Goal: Transaction & Acquisition: Purchase product/service

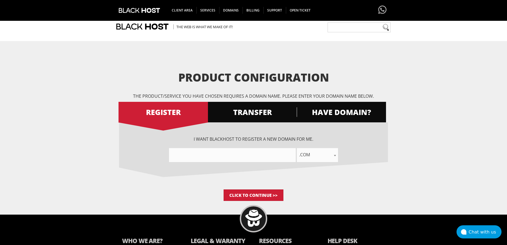
scroll to position [48, 0]
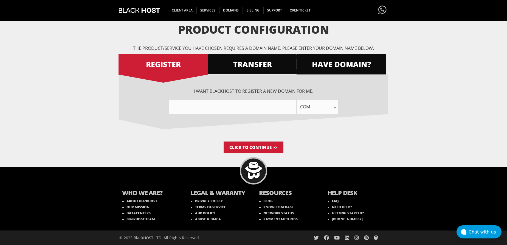
click at [250, 67] on span "TRANSFER" at bounding box center [251, 65] width 89 height 10
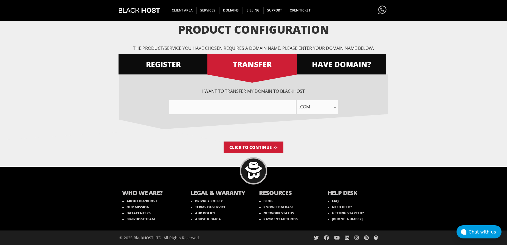
click at [239, 95] on div "I want to transfer my domain to BlackHOST .com .net .org .us .info .biz .me .co…" at bounding box center [253, 101] width 269 height 26
click at [238, 93] on div "I want to transfer my domain to BlackHOST .com .net .org .us .info .biz .me .co…" at bounding box center [253, 101] width 269 height 26
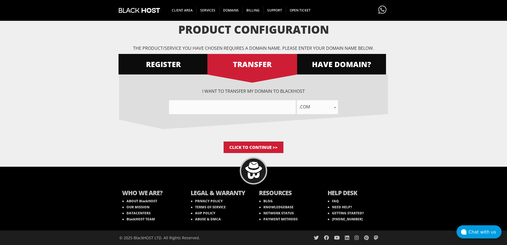
click at [238, 93] on div "I want to transfer my domain to BlackHOST .com .net .org .us .info .biz .me .co…" at bounding box center [253, 101] width 269 height 26
click at [6, 245] on div at bounding box center [3, 248] width 6 height 6
click at [381, 91] on div "I want to transfer my domain to BlackHOST .com .net .org .us .info .biz .me .co…" at bounding box center [253, 101] width 269 height 26
click at [190, 65] on span "REGISTER" at bounding box center [162, 65] width 89 height 10
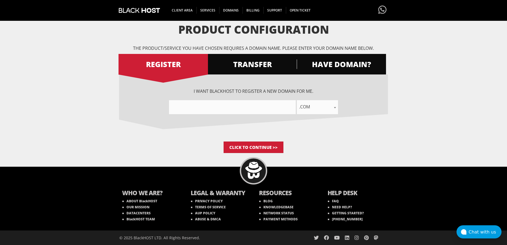
click at [253, 91] on div "I want BlackHOST to register a new domain for me. .com .net .org .us .info .biz…" at bounding box center [253, 101] width 269 height 26
click at [6, 245] on div at bounding box center [3, 248] width 6 height 6
click at [427, 105] on form "Product Configuration The product/service you have chosen requires a domain nam…" at bounding box center [253, 89] width 507 height 130
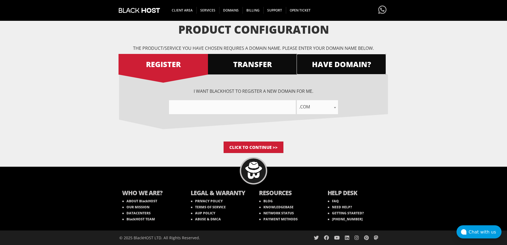
click at [330, 66] on span "HAVE DOMAIN?" at bounding box center [340, 65] width 89 height 10
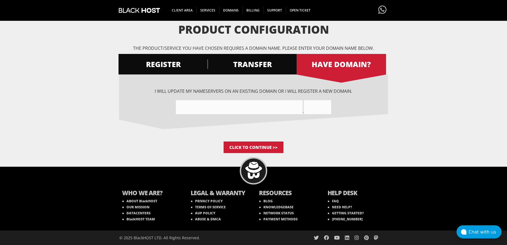
click at [247, 90] on div "I will update my nameservers on an existing domain Or I will register a new dom…" at bounding box center [253, 101] width 269 height 26
click at [6, 245] on div at bounding box center [3, 248] width 6 height 6
click at [265, 62] on span "TRANSFER" at bounding box center [251, 65] width 89 height 10
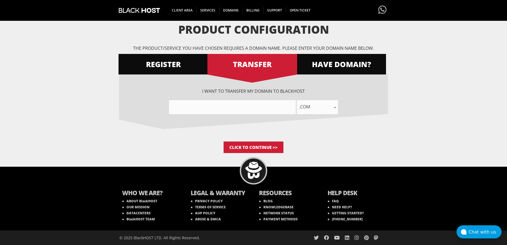
click at [240, 95] on div "I want to transfer my domain to BlackHOST .com .net .org .us .info .biz .me .co…" at bounding box center [253, 101] width 269 height 26
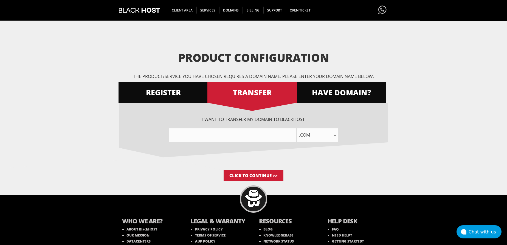
scroll to position [0, 0]
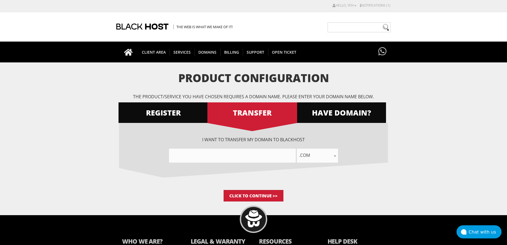
click at [244, 97] on p "The product/service you have chosen requires a domain name. Please enter your d…" at bounding box center [253, 97] width 269 height 6
click at [488, 115] on form "Product Configuration The product/service you have chosen requires a domain nam…" at bounding box center [253, 137] width 507 height 130
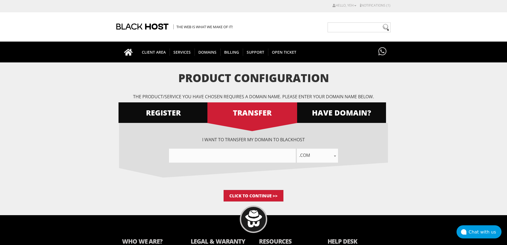
click at [242, 160] on input"] "text" at bounding box center [232, 156] width 127 height 14
paste input"] "couponcoup.org"
type input"] "couponcouporg"
click at [404, 144] on form "Product Configuration The product/service you have chosen requires a domain nam…" at bounding box center [253, 137] width 507 height 130
click at [485, 74] on form "Product Configuration The product/service you have chosen requires a domain nam…" at bounding box center [253, 137] width 507 height 130
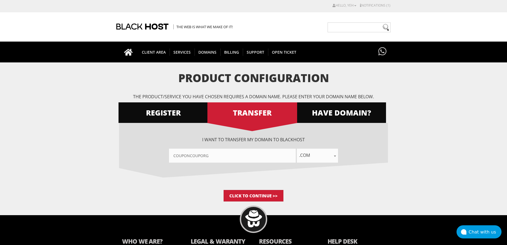
click at [239, 160] on input"] "couponcouporg" at bounding box center [232, 156] width 127 height 14
click at [256, 196] on input "Click to Continue >>" at bounding box center [253, 196] width 60 height 12
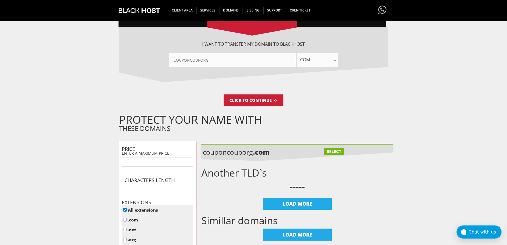
scroll to position [79, 0]
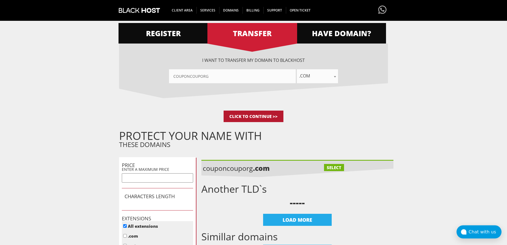
click at [265, 120] on input "Click to Continue >>" at bounding box center [253, 117] width 60 height 12
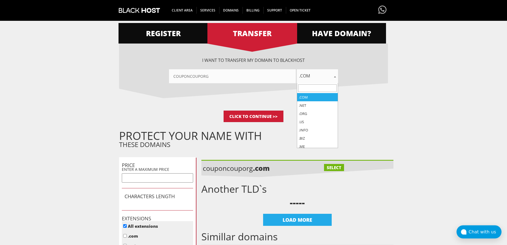
click at [315, 79] on span ".com" at bounding box center [317, 76] width 41 height 8
select select ".org"
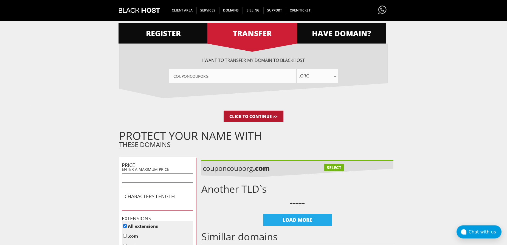
click at [259, 114] on input "Click to Continue >>" at bounding box center [253, 117] width 60 height 12
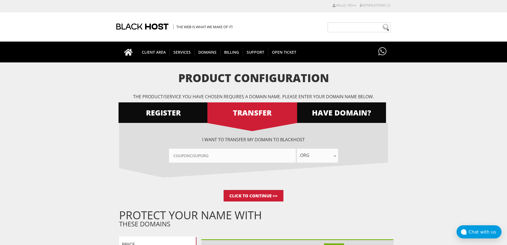
scroll to position [118, 0]
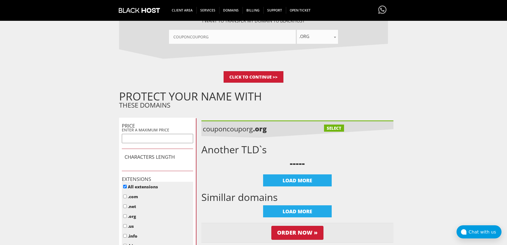
click at [334, 128] on label "SELECT" at bounding box center [334, 128] width 20 height 7
checkbox input "true"
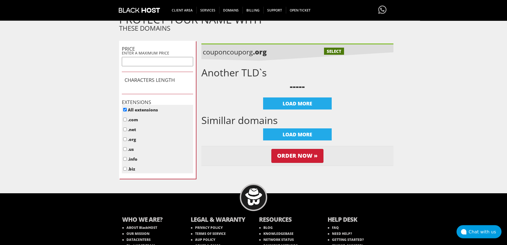
scroll to position [183, 0]
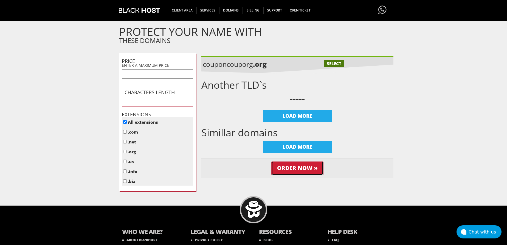
click at [298, 174] on input "Order Now »" at bounding box center [297, 169] width 52 height 14
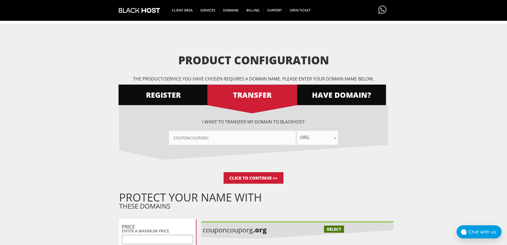
scroll to position [0, 0]
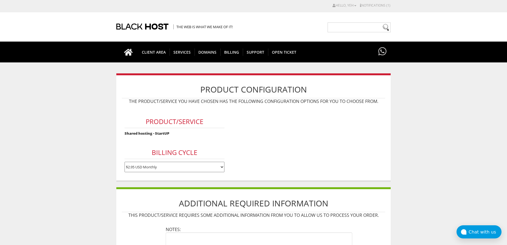
click at [124, 162] on select "$2.95 USD Monthly $29.95 USD Annually $59.90 USD Biennially" at bounding box center [174, 167] width 100 height 10
select select "annually"
click option "$29.95 USD Annually" at bounding box center [0, 0] width 0 height 0
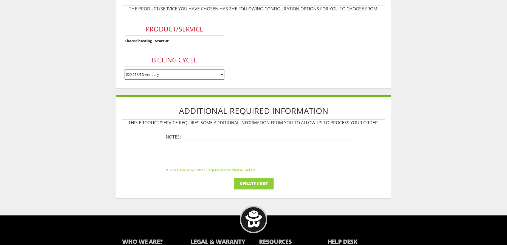
scroll to position [118, 0]
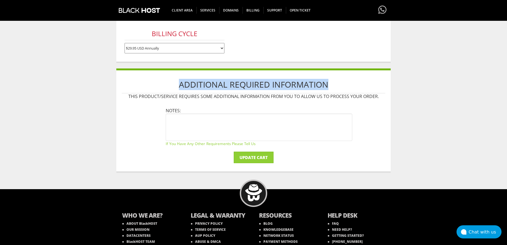
drag, startPoint x: 169, startPoint y: 84, endPoint x: 354, endPoint y: 83, distance: 184.8
click at [354, 83] on h1 "Additional Required Information" at bounding box center [253, 85] width 263 height 18
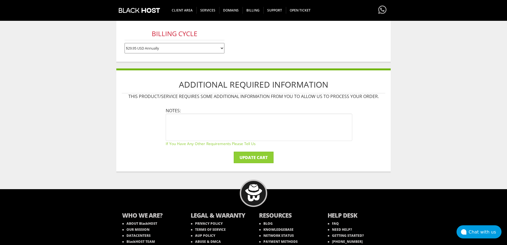
click at [325, 96] on p "This product/service requires some additional information from you to allow us …" at bounding box center [253, 97] width 263 height 6
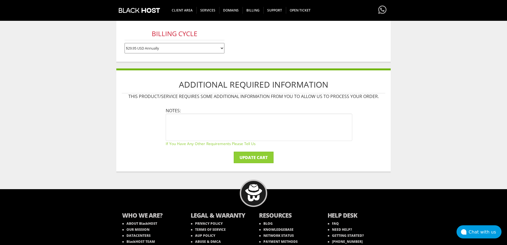
click at [231, 142] on small "If you have any other requirements please tell us" at bounding box center [259, 143] width 186 height 5
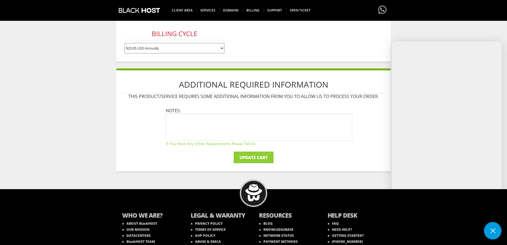
click at [468, 37] on body "CAD CHF EUR GBP JPY MKD RUB USD Hello, yeh Credit Card Details Contacts/Sub-Acc…" at bounding box center [253, 85] width 507 height 403
click at [493, 228] on button at bounding box center [493, 231] width 18 height 18
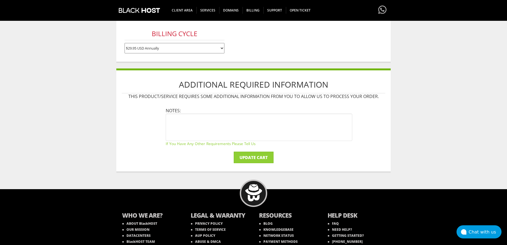
scroll to position [0, 0]
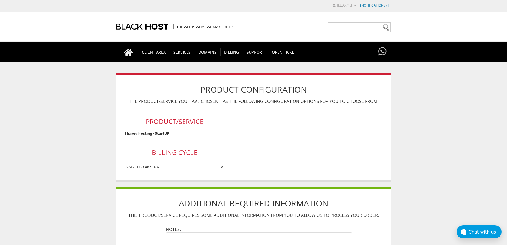
click at [377, 7] on link "Notifications (1)" at bounding box center [375, 5] width 30 height 5
click at [427, 108] on body "CAD CHF EUR GBP JPY MKD RUB USD Hello, yeh Credit Card Details Contacts/Sub-Acc…" at bounding box center [253, 195] width 507 height 384
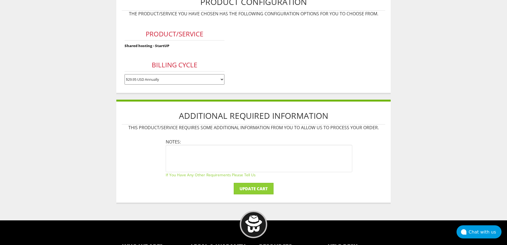
scroll to position [118, 0]
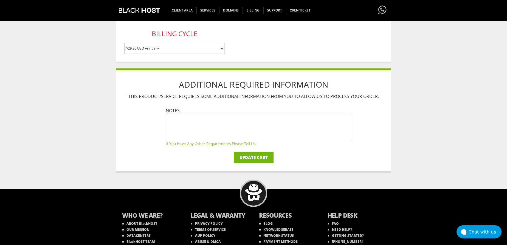
click at [252, 158] on input "Update Cart" at bounding box center [254, 158] width 40 height 12
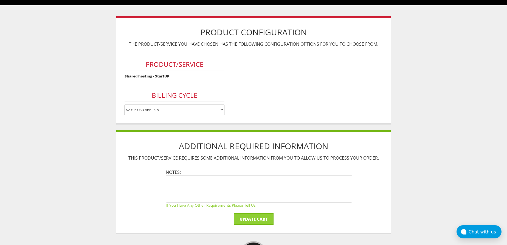
scroll to position [0, 0]
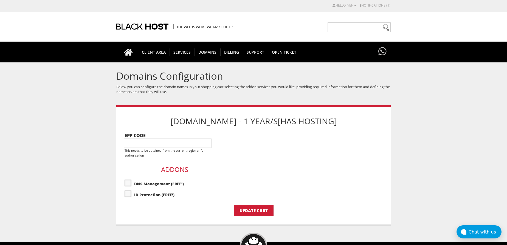
click at [153, 152] on small "This needs to be obtained from the current registrar for authorisation" at bounding box center [164, 153] width 80 height 9
click at [378, 157] on form "[DOMAIN_NAME] - 1 Year/s [Has Hosting] EPP Code This needs to be obtained from …" at bounding box center [253, 165] width 263 height 104
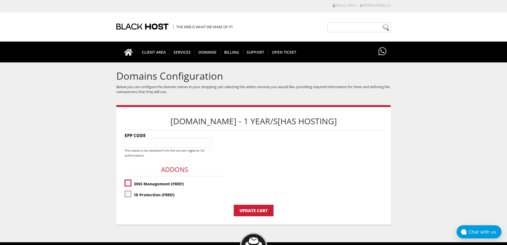
click at [129, 180] on label"] "DNS Management (FREE!)" at bounding box center [174, 184] width 100 height 10
click at [131, 179] on label"] "DNS Management (FREE!)" at bounding box center [174, 184] width 100 height 10
checkbox input "false"
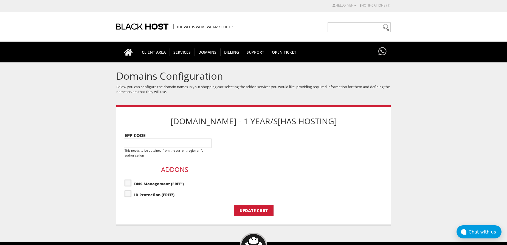
click at [159, 154] on div "EPP Code This needs to be obtained from the current registrar for authorisation…" at bounding box center [174, 166] width 100 height 67
click at [349, 151] on form "[DOMAIN_NAME] - 1 Year/s [Has Hosting] EPP Code This needs to be obtained from …" at bounding box center [253, 165] width 263 height 104
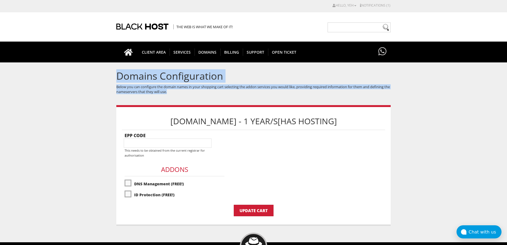
drag, startPoint x: 116, startPoint y: 73, endPoint x: 194, endPoint y: 96, distance: 80.5
click at [194, 96] on div "Domains Configuration Below you can configure the domain names in your shopping…" at bounding box center [253, 148] width 274 height 155
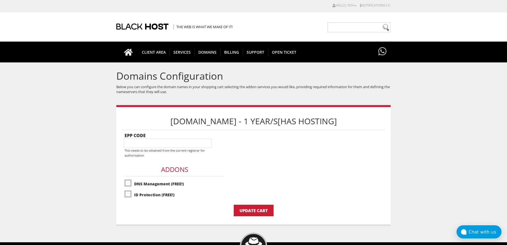
click at [191, 100] on div "Domains Configuration Below you can configure the domain names in your shopping…" at bounding box center [253, 148] width 274 height 155
drag, startPoint x: 187, startPoint y: 194, endPoint x: 208, endPoint y: 172, distance: 30.1
click at [208, 172] on div "EPP Code This needs to be obtained from the current registrar for authorisation…" at bounding box center [174, 166] width 100 height 67
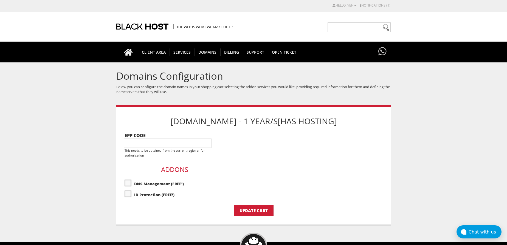
click at [202, 219] on div "[DOMAIN_NAME] - 1 Year/s [Has Hosting] EPP Code This needs to be obtained from …" at bounding box center [253, 165] width 274 height 121
click at [259, 208] on input "Update Cart" at bounding box center [254, 211] width 40 height 12
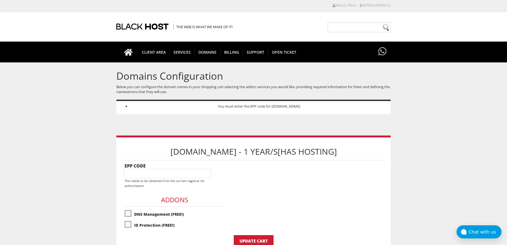
drag, startPoint x: 207, startPoint y: 106, endPoint x: 336, endPoint y: 106, distance: 128.9
click at [336, 106] on li "You must enter the EPP code for [DOMAIN_NAME]" at bounding box center [259, 106] width 258 height 5
click at [402, 120] on body "CAD CHF EUR GBP JPY MKD RUB USD Hello, yeh Credit Card Details Contacts/Sub-Acc…" at bounding box center [253, 187] width 507 height 369
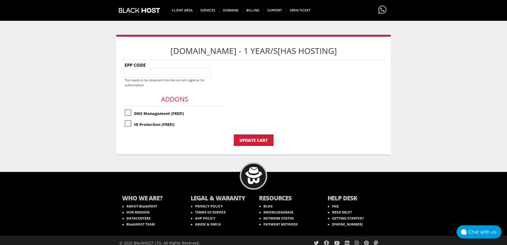
scroll to position [101, 0]
click at [146, 73] on input"] "text" at bounding box center [168, 72] width 88 height 9
drag, startPoint x: 143, startPoint y: 52, endPoint x: 248, endPoint y: 49, distance: 104.6
click at [248, 49] on h1 "couponcouporg.org - 1 Year/s [Has Hosting]" at bounding box center [253, 51] width 263 height 18
click at [462, 127] on body "CAD CHF EUR GBP JPY MKD RUB USD Hello, yeh Credit Card Details Contacts/Sub-Acc…" at bounding box center [253, 106] width 507 height 409
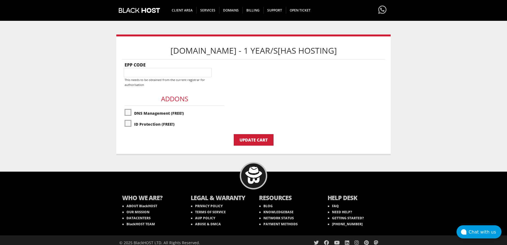
scroll to position [0, 0]
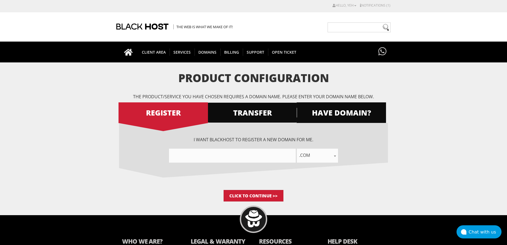
click at [246, 112] on span "TRANSFER" at bounding box center [251, 113] width 89 height 10
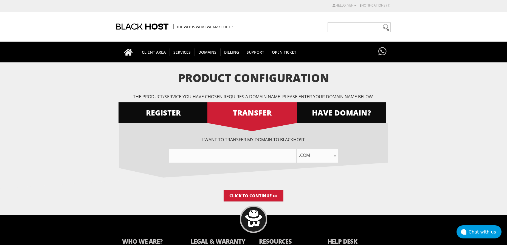
click at [240, 158] on input"] "text" at bounding box center [232, 156] width 127 height 14
paste input"] "couponcoup.org"
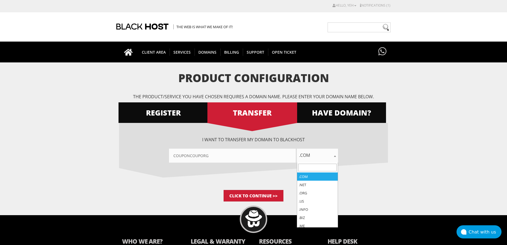
click at [254, 159] on input"] "couponcouporg" at bounding box center [232, 156] width 127 height 14
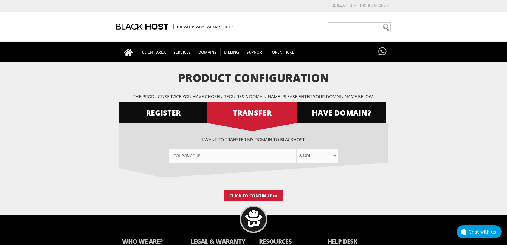
type input"] "couponcoup"
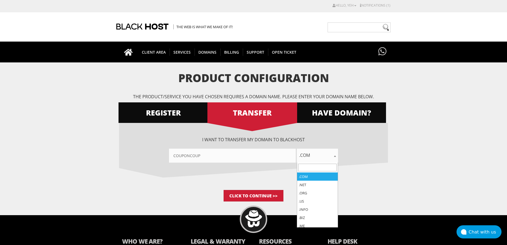
click at [327, 159] on span ".com" at bounding box center [317, 156] width 41 height 8
select select ".org"
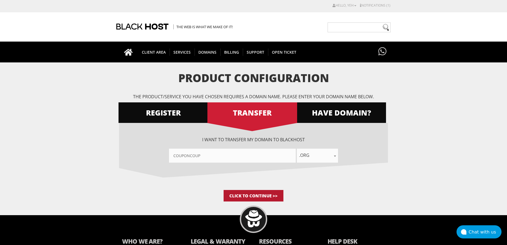
click at [244, 193] on input "Click to Continue >>" at bounding box center [253, 196] width 60 height 12
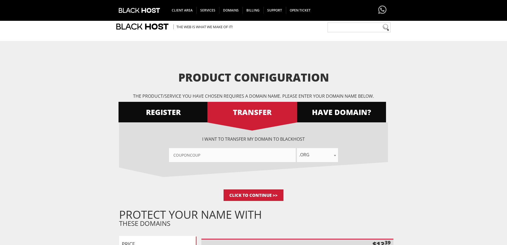
scroll to position [118, 0]
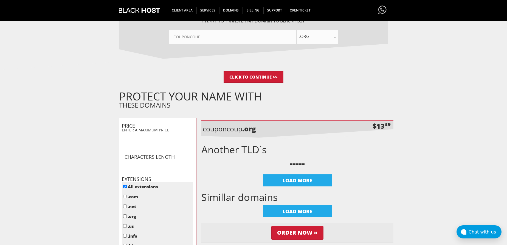
drag, startPoint x: 261, startPoint y: 131, endPoint x: 202, endPoint y: 130, distance: 59.5
click at [202, 130] on li "couponcoup .org $13 39" at bounding box center [297, 130] width 192 height 18
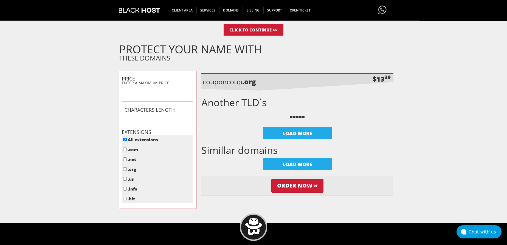
scroll to position [197, 0]
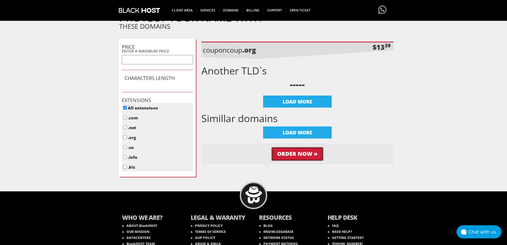
click at [307, 155] on input "Order Now »" at bounding box center [297, 154] width 52 height 14
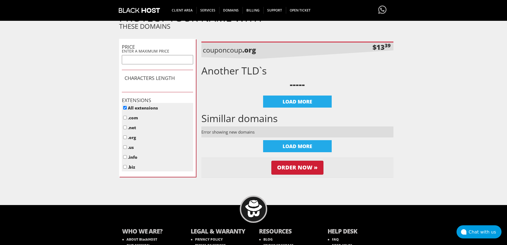
click at [242, 133] on li "Error showing new domains" at bounding box center [297, 132] width 192 height 11
click at [452, 138] on form "Product Configuration The product/service you have chosen requires a domain nam…" at bounding box center [253, 33] width 507 height 318
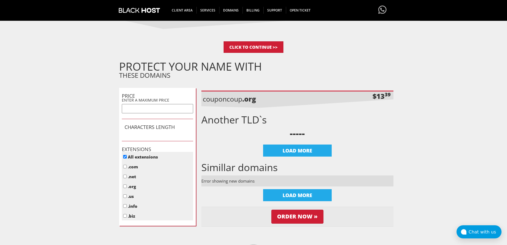
scroll to position [118, 0]
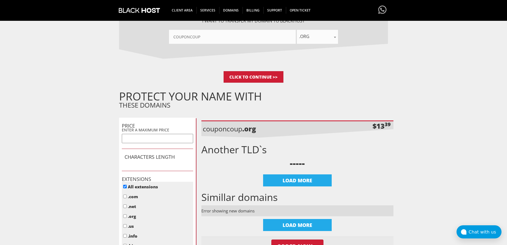
click at [240, 131] on p "couponcoup .org" at bounding box center [251, 128] width 96 height 9
drag, startPoint x: 240, startPoint y: 131, endPoint x: 237, endPoint y: 131, distance: 3.6
click at [238, 131] on p "couponcoup .org" at bounding box center [251, 128] width 96 height 9
click at [234, 131] on p "couponcoup .org" at bounding box center [251, 128] width 96 height 9
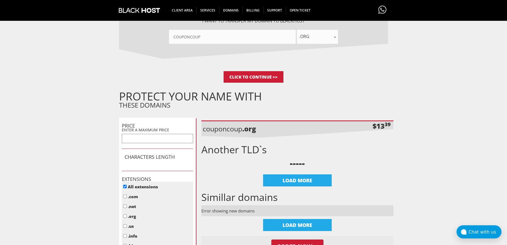
click at [234, 131] on p "couponcoup .org" at bounding box center [251, 128] width 96 height 9
drag, startPoint x: 261, startPoint y: 131, endPoint x: 204, endPoint y: 131, distance: 57.3
click at [204, 131] on li "couponcoup .org $13 39" at bounding box center [297, 130] width 192 height 18
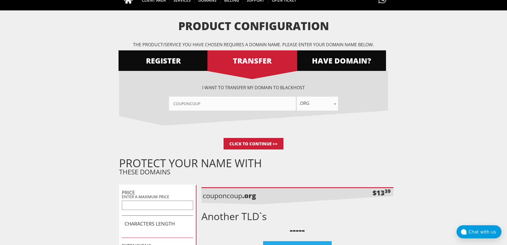
scroll to position [0, 0]
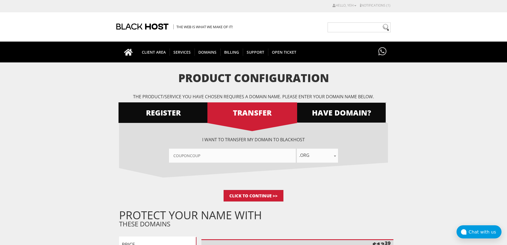
click at [355, 114] on span "HAVE DOMAIN?" at bounding box center [340, 113] width 89 height 10
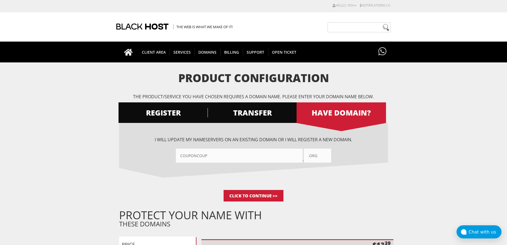
click at [326, 157] on input ".org" at bounding box center [317, 156] width 27 height 14
drag, startPoint x: 259, startPoint y: 155, endPoint x: 160, endPoint y: 159, distance: 99.3
click at [176, 159] on input"] "couponcoup" at bounding box center [239, 156] width 127 height 14
click at [385, 165] on div "I want BlackHOST to register a new domain for me. couponcoup .com .net .org .us…" at bounding box center [253, 156] width 269 height 67
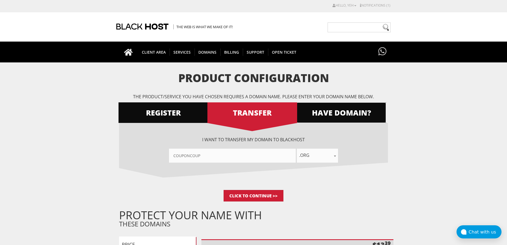
click at [332, 116] on span "HAVE DOMAIN?" at bounding box center [340, 113] width 89 height 10
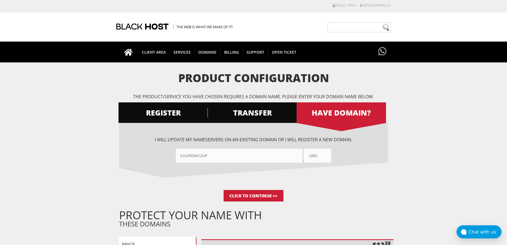
click at [284, 139] on div "I will update my nameservers on an existing domain Or I will register a new dom…" at bounding box center [253, 150] width 269 height 26
click at [427, 143] on form "Product Configuration The product/service you have chosen requires a domain nam…" at bounding box center [253, 224] width 507 height 304
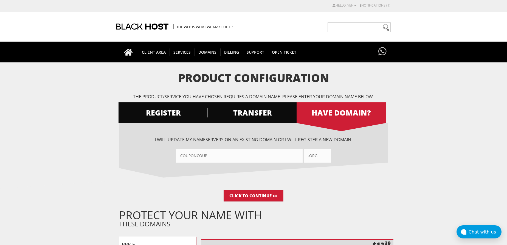
click at [239, 157] on input"] "couponcoup" at bounding box center [239, 156] width 127 height 14
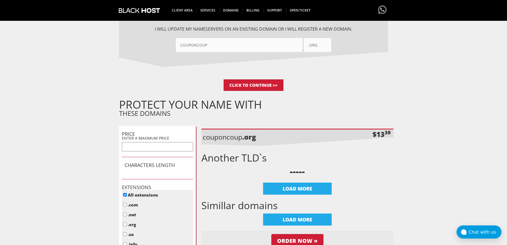
scroll to position [118, 0]
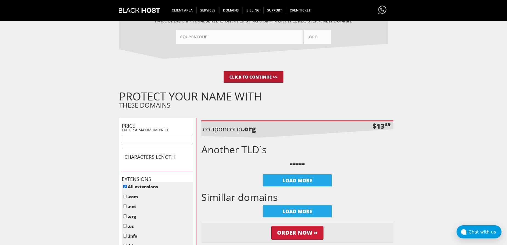
click at [250, 81] on input "Click to Continue >>" at bounding box center [253, 77] width 60 height 12
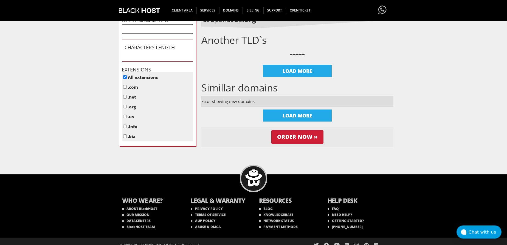
scroll to position [236, 0]
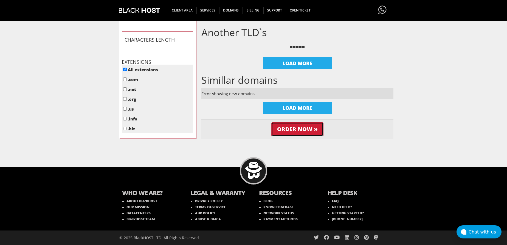
click at [308, 133] on input "Order Now »" at bounding box center [297, 130] width 52 height 14
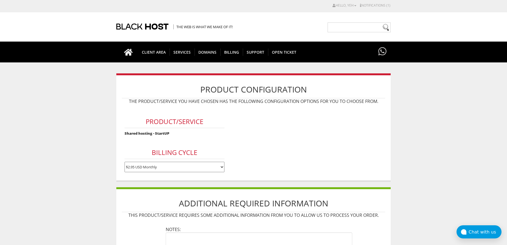
click at [124, 162] on select "$2.95 USD Monthly $29.95 USD Annually $59.90 USD Biennially" at bounding box center [174, 167] width 100 height 10
select select "annually"
click option "$29.95 USD Annually" at bounding box center [0, 0] width 0 height 0
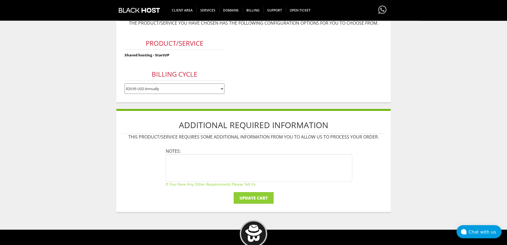
scroll to position [118, 0]
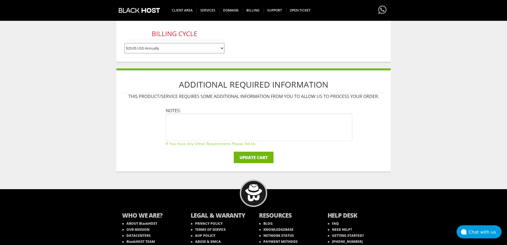
click at [250, 160] on input "Update Cart" at bounding box center [254, 158] width 40 height 12
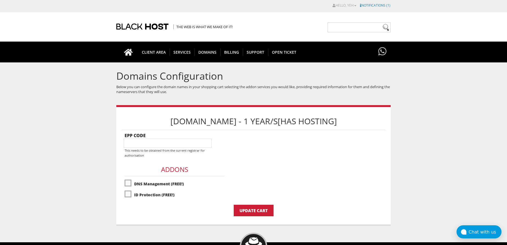
click at [372, 7] on link "Notifications (1)" at bounding box center [375, 5] width 30 height 5
click at [366, 24] on div "You have a credit balance of $69.95 USD." at bounding box center [375, 23] width 58 height 7
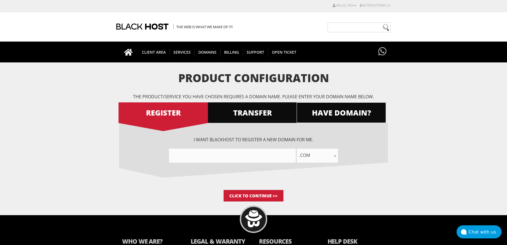
click at [341, 111] on span "HAVE DOMAIN?" at bounding box center [340, 113] width 89 height 10
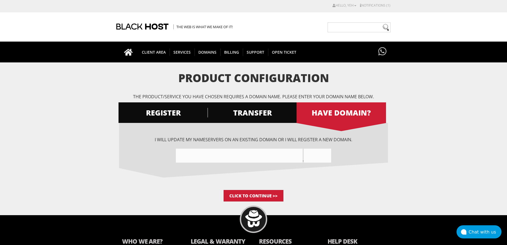
click at [248, 158] on input"] "text" at bounding box center [239, 156] width 127 height 14
paste input"] "couponcoup.org"
click at [232, 157] on input"] "couponcouporg" at bounding box center [239, 156] width 127 height 14
type input"] "couponcoup"
click at [311, 155] on input "text" at bounding box center [317, 156] width 27 height 14
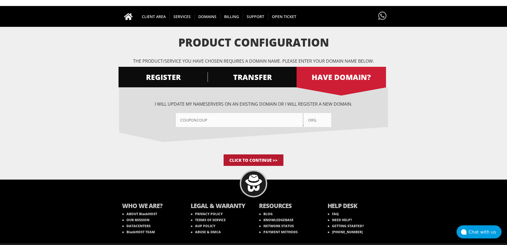
scroll to position [48, 0]
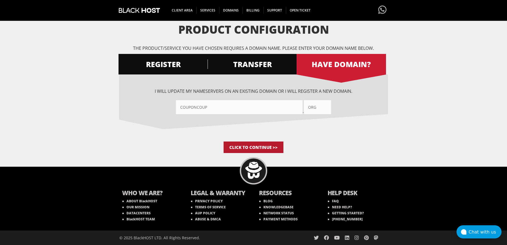
type input "org"
click at [241, 150] on input "Click to Continue >>" at bounding box center [253, 148] width 60 height 12
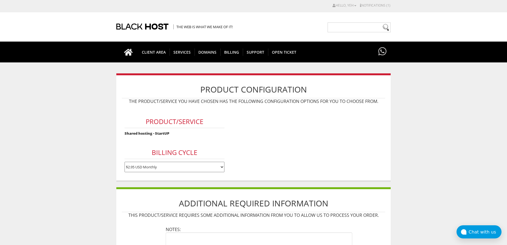
select select "annually"
click option "$29.95 USD Annually" at bounding box center [0, 0] width 0 height 0
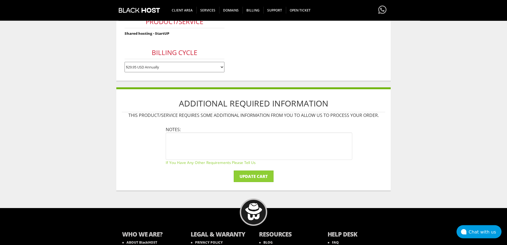
scroll to position [118, 0]
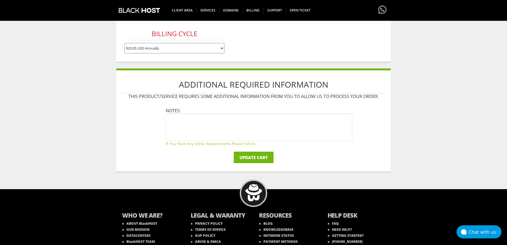
click at [252, 158] on input "Update Cart" at bounding box center [254, 158] width 40 height 12
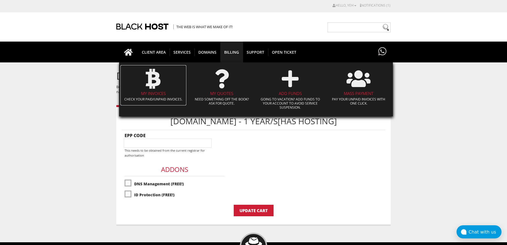
click at [154, 90] on span at bounding box center [153, 79] width 60 height 25
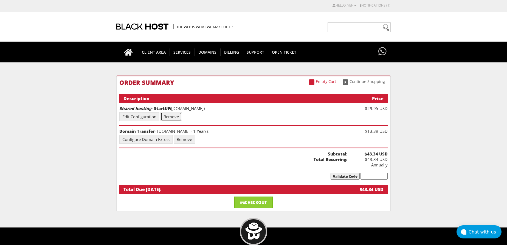
click at [175, 118] on link "Remove" at bounding box center [170, 116] width 21 height 9
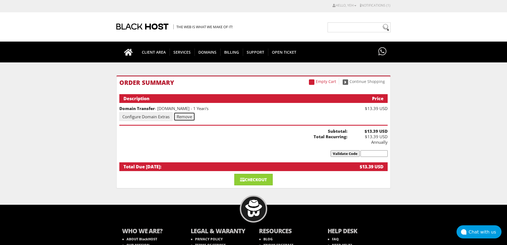
click at [191, 119] on link "Remove" at bounding box center [184, 116] width 21 height 9
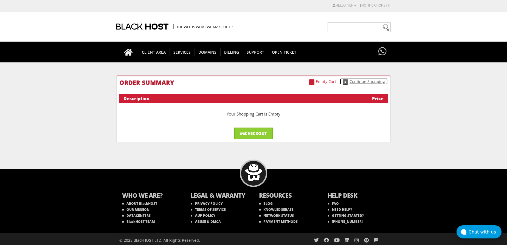
click at [369, 84] on link "Continue Shopping" at bounding box center [364, 81] width 48 height 6
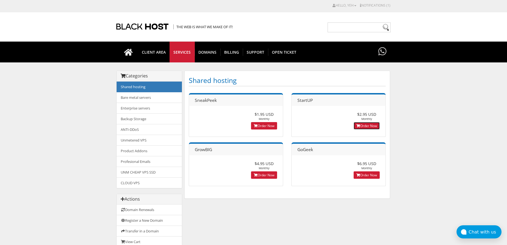
click at [376, 127] on link "Order Now" at bounding box center [366, 125] width 26 height 7
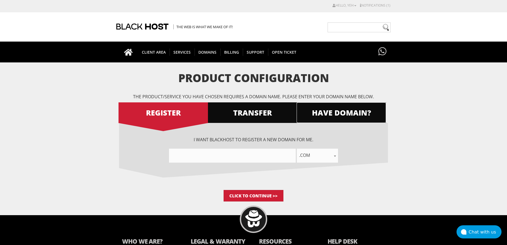
click at [314, 107] on link "HAVE DOMAIN?" at bounding box center [340, 113] width 89 height 21
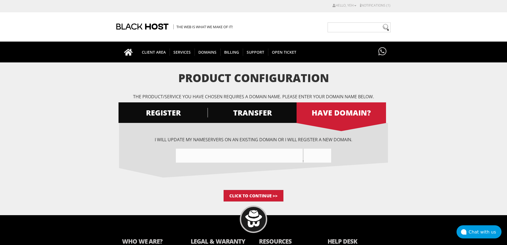
click at [265, 159] on input"] "text" at bounding box center [239, 156] width 127 height 14
paste input"] "couponcoup.org"
click at [270, 157] on input"] "couponcouporg" at bounding box center [239, 156] width 127 height 14
type input"] "couponcoup"
click at [311, 157] on input "text" at bounding box center [317, 156] width 27 height 14
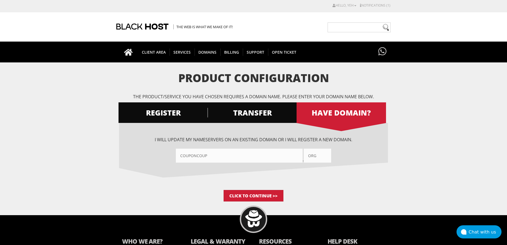
type input "org"
click at [261, 196] on input "Click to Continue >>" at bounding box center [253, 196] width 60 height 12
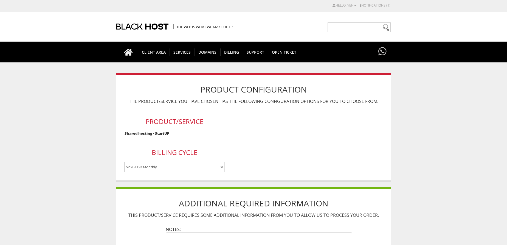
click at [124, 162] on select "$2.95 USD Monthly $29.95 USD Annually $59.90 USD Biennially" at bounding box center [174, 167] width 100 height 10
select select "annually"
click option "$29.95 USD Annually" at bounding box center [0, 0] width 0 height 0
click at [440, 120] on body "CAD CHF EUR GBP JPY MKD RUB USD Hello, yeh Credit Card Details Contacts/Sub-Acc…" at bounding box center [253, 195] width 507 height 384
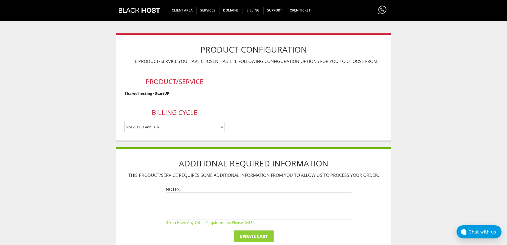
scroll to position [79, 0]
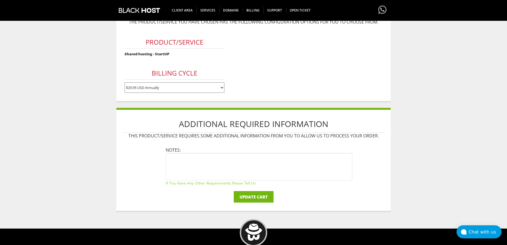
click at [243, 200] on input "Update Cart" at bounding box center [254, 197] width 40 height 12
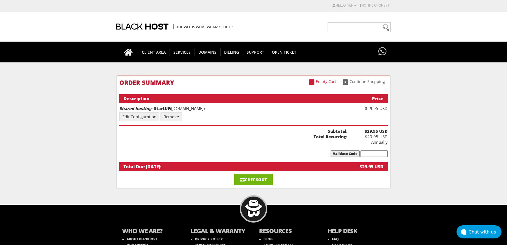
click at [263, 174] on link "Checkout" at bounding box center [253, 180] width 38 height 12
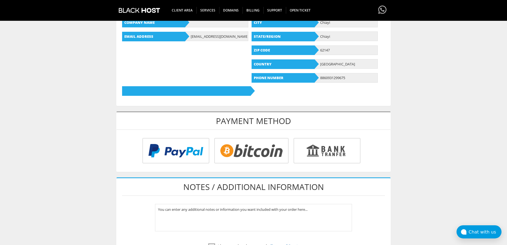
scroll to position [118, 0]
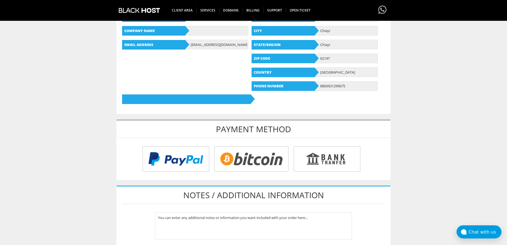
click at [244, 130] on h1 "Payment Method" at bounding box center [254, 130] width 274 height 18
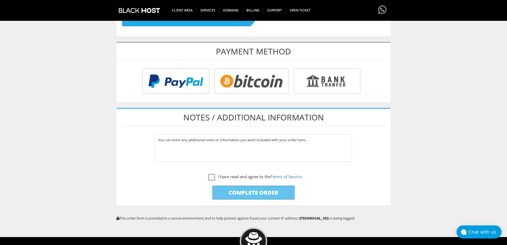
scroll to position [197, 0]
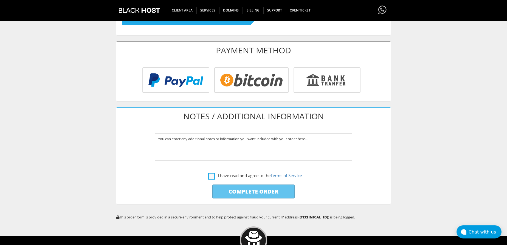
click at [212, 176] on label "I have read and agree to the Terms of Service" at bounding box center [255, 175] width 94 height 7
checkbox input "true"
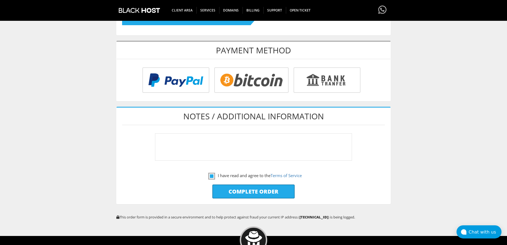
click at [239, 143] on textarea "You can enter any additional notes or information you want included with your o…" at bounding box center [253, 147] width 197 height 27
type textarea "You can enter any additional notes or information you want included with your o…"
click at [330, 56] on h1 "Payment Method" at bounding box center [254, 51] width 274 height 18
click at [256, 189] on input "Complete Order" at bounding box center [253, 192] width 82 height 14
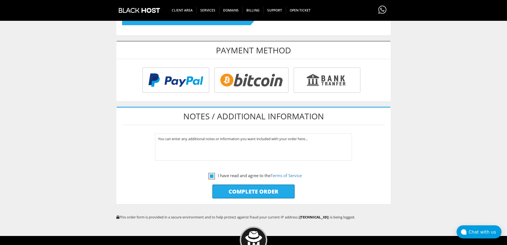
type input "Please Wait..."
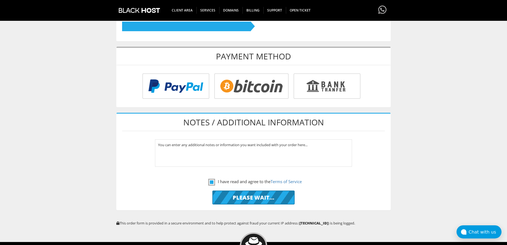
scroll to position [79, 0]
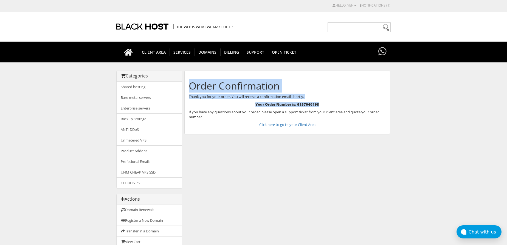
drag, startPoint x: 292, startPoint y: 72, endPoint x: 330, endPoint y: 103, distance: 49.6
click at [330, 103] on div "Order Confirmation Thank you for your order. You will receive a confirmation em…" at bounding box center [287, 103] width 206 height 64
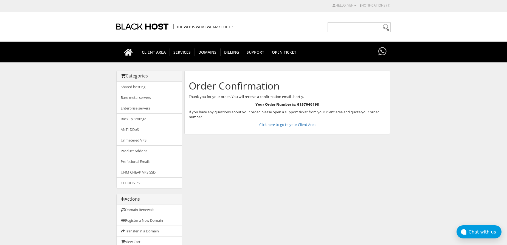
click at [338, 108] on div "Order Confirmation Thank you for your order. You will receive a confirmation em…" at bounding box center [287, 103] width 206 height 64
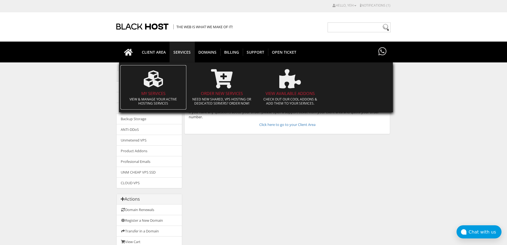
click at [164, 86] on span at bounding box center [153, 79] width 60 height 25
